Goal: Task Accomplishment & Management: Manage account settings

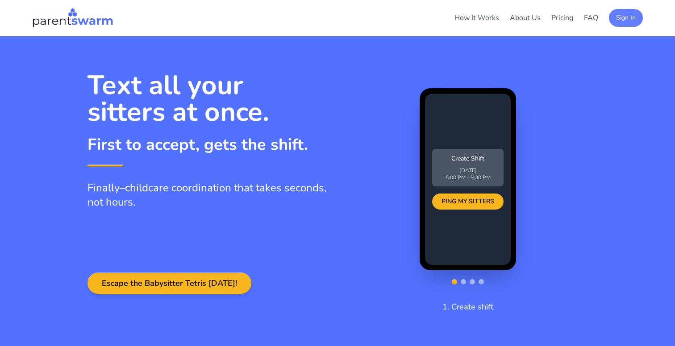
click at [621, 19] on button "Sign In" at bounding box center [626, 18] width 34 height 18
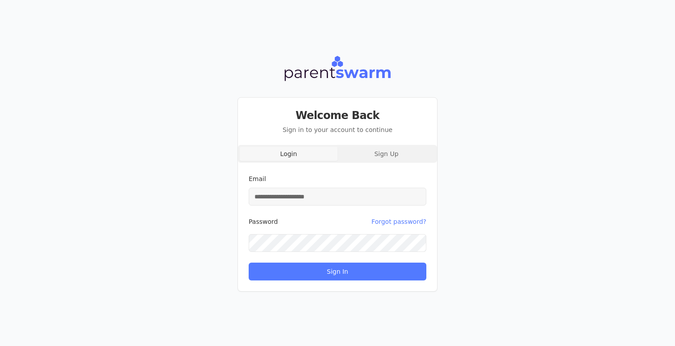
click at [341, 192] on input "Email" at bounding box center [338, 197] width 178 height 18
type input "**********"
click at [249, 263] on button "Sign In" at bounding box center [338, 272] width 178 height 18
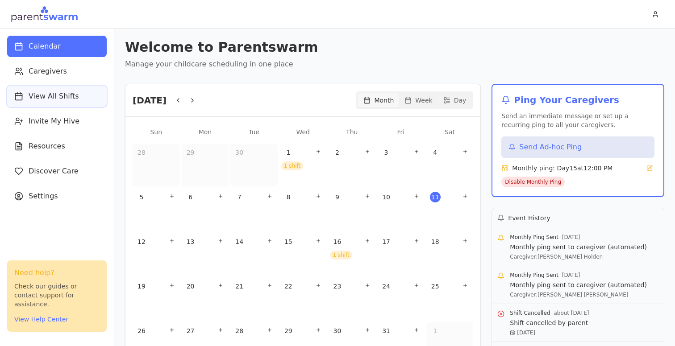
click at [38, 96] on span "View All Shifts" at bounding box center [54, 96] width 50 height 11
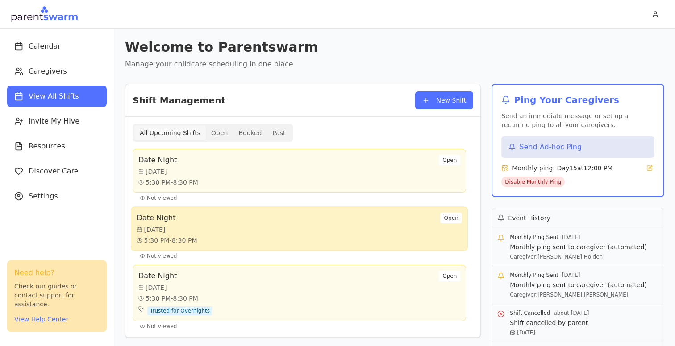
click at [289, 225] on div "Date Night Fri, Nov 7 5:30 PM - 8:30 PM Open" at bounding box center [299, 229] width 325 height 33
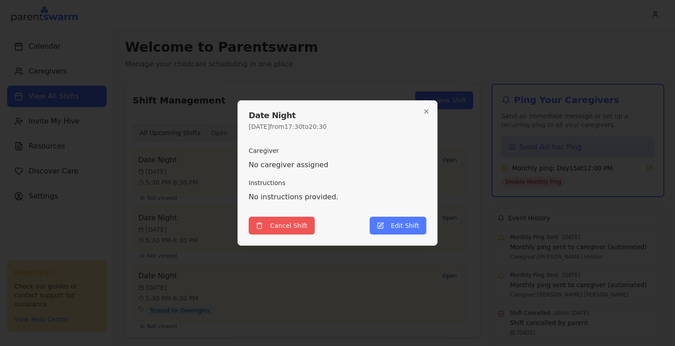
click at [296, 225] on button "Cancel Shift" at bounding box center [282, 226] width 66 height 18
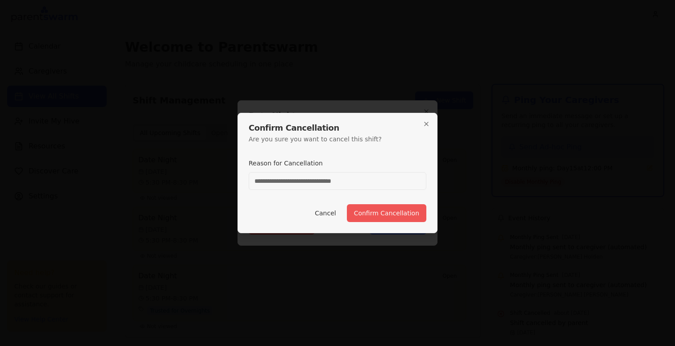
click at [375, 213] on button "Confirm Cancellation" at bounding box center [386, 213] width 79 height 18
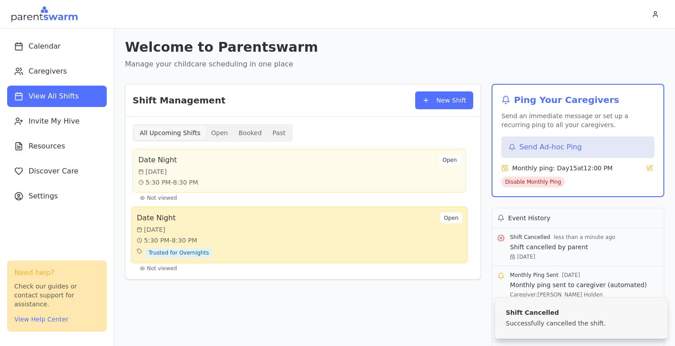
click at [304, 241] on div "Date Night Wed, Nov 19 5:30 PM - 8:30 PM Trusted for Overnights Open" at bounding box center [299, 235] width 325 height 45
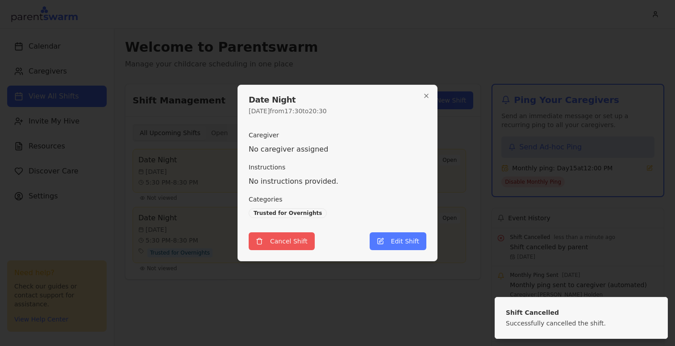
click at [290, 242] on button "Cancel Shift" at bounding box center [282, 242] width 66 height 18
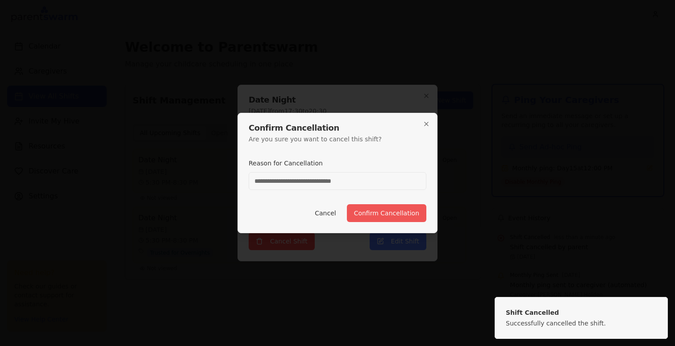
click at [390, 216] on button "Confirm Cancellation" at bounding box center [386, 213] width 79 height 18
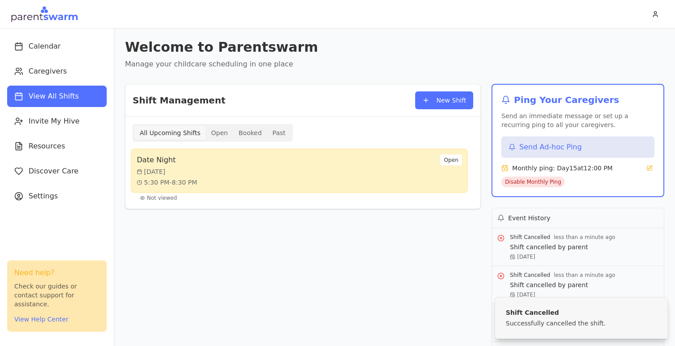
click at [323, 175] on div "Date Night Thu, Oct 16 5:30 PM - 8:30 PM Open" at bounding box center [299, 171] width 325 height 33
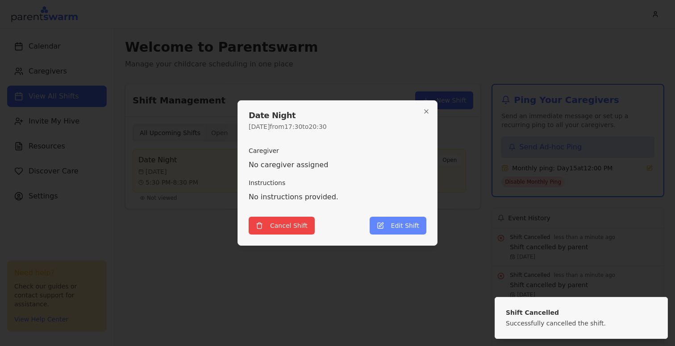
click at [393, 224] on button "Edit Shift" at bounding box center [398, 226] width 57 height 18
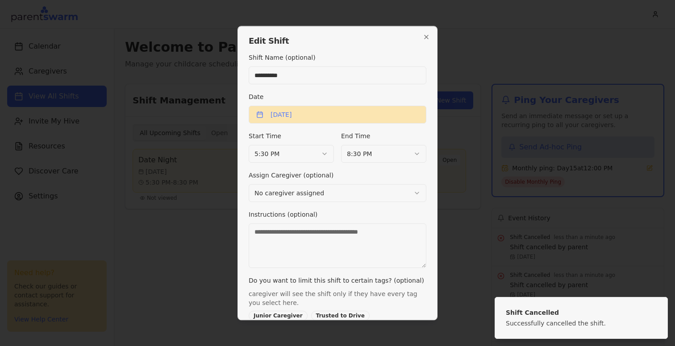
click at [332, 116] on button "October 16th, 2025" at bounding box center [338, 115] width 178 height 18
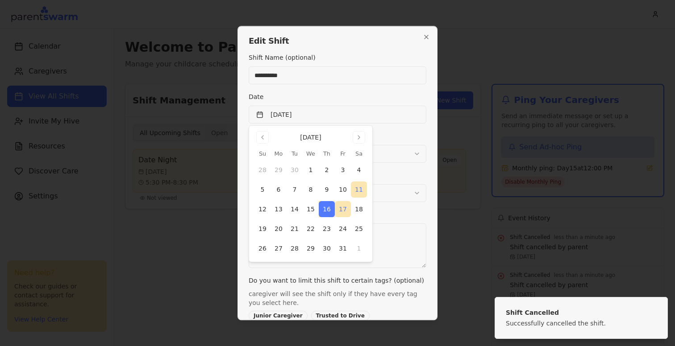
click at [343, 209] on button "17" at bounding box center [343, 209] width 16 height 16
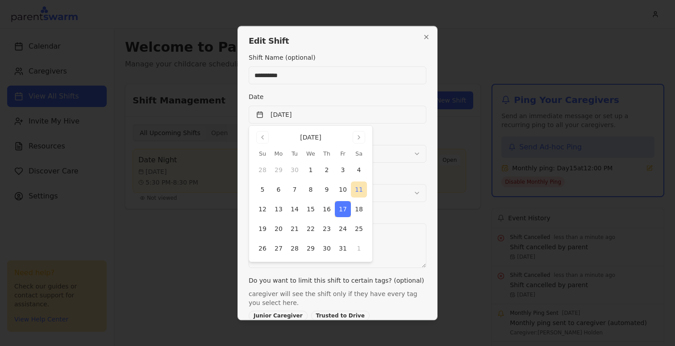
click at [385, 138] on div "End Time 8:30 PM" at bounding box center [383, 147] width 85 height 32
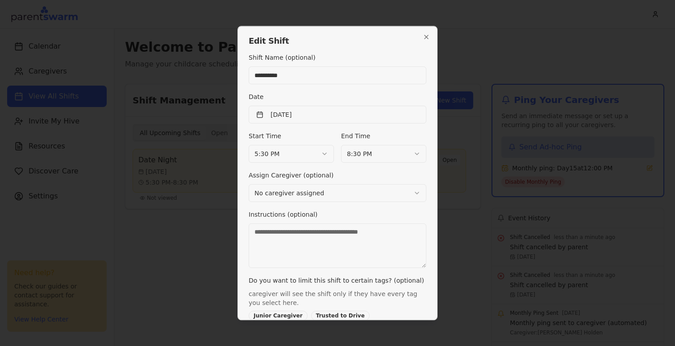
click at [291, 155] on body "Calendar Caregivers View All Shifts Invite My Hive Resources Discover Care Sett…" at bounding box center [337, 173] width 675 height 346
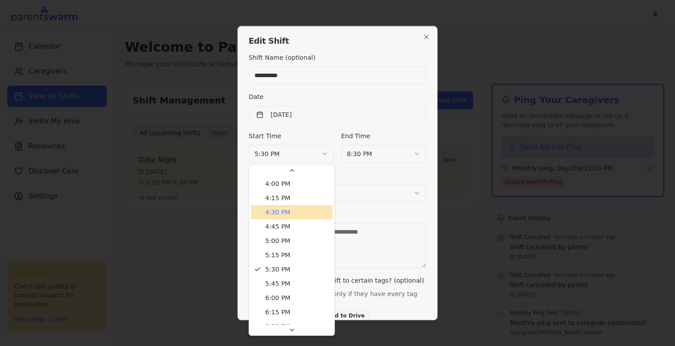
scroll to position [916, 0]
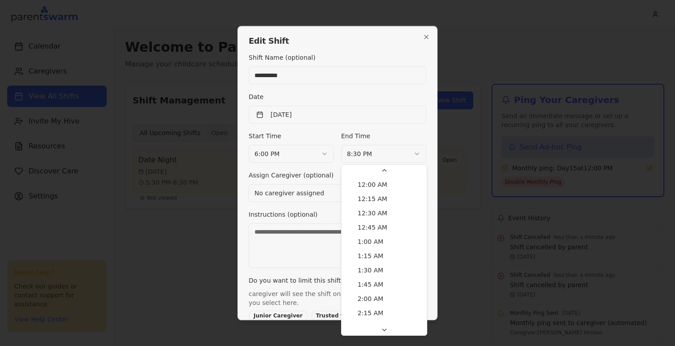
click at [367, 154] on body "Calendar Caregivers View All Shifts Invite My Hive Resources Discover Care Sett…" at bounding box center [337, 173] width 675 height 346
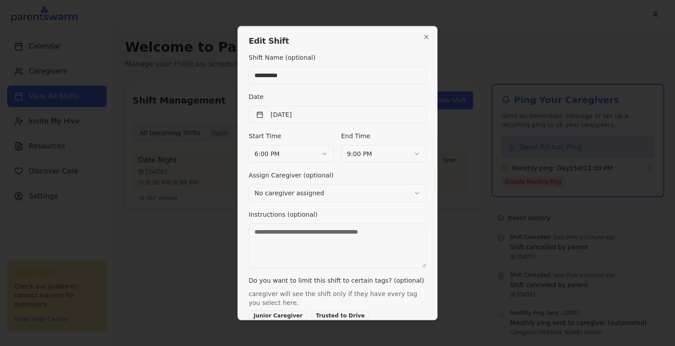
click at [419, 175] on div "Assign Caregiver (optional) No caregiver assigned" at bounding box center [338, 186] width 178 height 32
click at [402, 196] on body "Calendar Caregivers View All Shifts Invite My Hive Resources Discover Care Sett…" at bounding box center [337, 173] width 675 height 346
click at [425, 171] on div "Assign Caregiver (optional) Brittany Holden" at bounding box center [338, 186] width 178 height 32
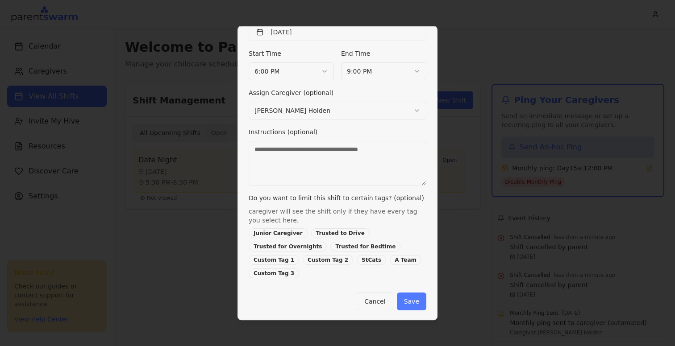
scroll to position [84, 0]
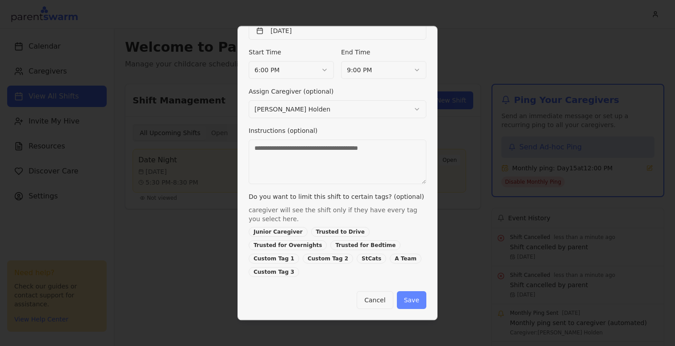
click at [412, 302] on button "Save" at bounding box center [411, 301] width 29 height 18
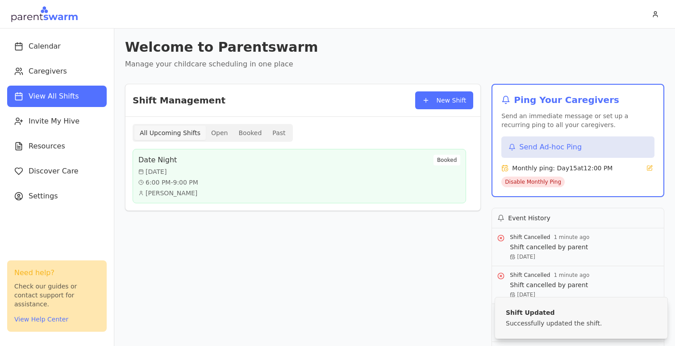
click at [408, 44] on h1 "Welcome to Parentswarm" at bounding box center [394, 47] width 539 height 16
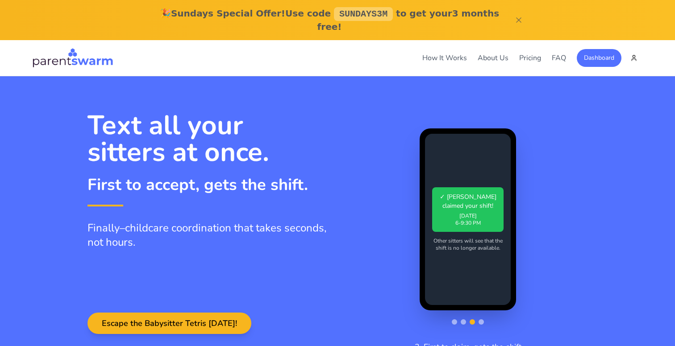
click at [519, 16] on icon "Close banner" at bounding box center [518, 20] width 9 height 9
